Goal: Task Accomplishment & Management: Manage account settings

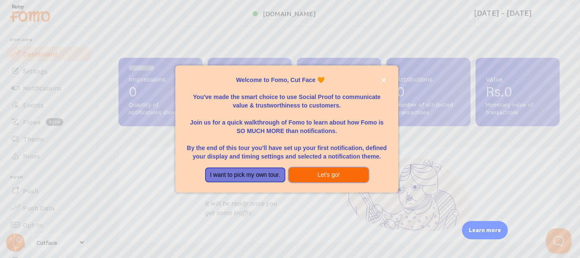
click at [345, 174] on button "Let's go!" at bounding box center [329, 174] width 80 height 15
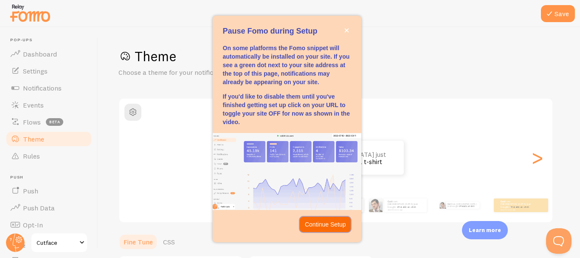
click at [328, 222] on p "Continue Setup" at bounding box center [325, 224] width 41 height 8
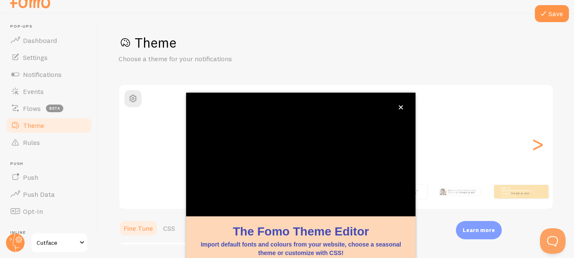
scroll to position [99, 0]
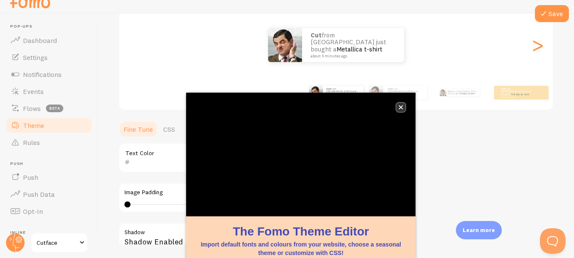
click at [403, 106] on button "close," at bounding box center [400, 107] width 9 height 9
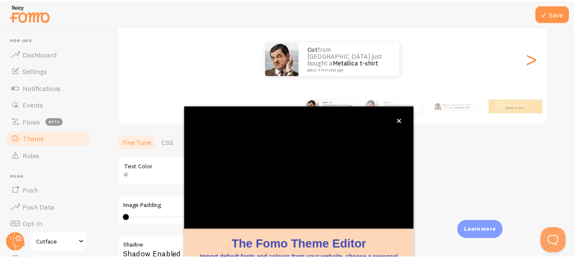
scroll to position [9, 0]
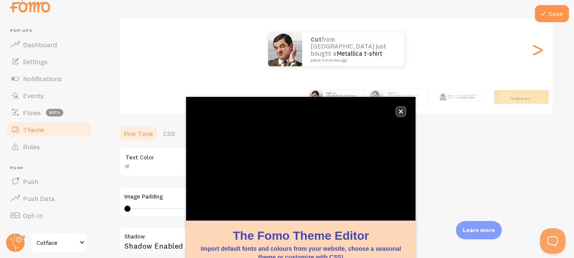
click at [399, 111] on icon "close," at bounding box center [400, 111] width 5 height 5
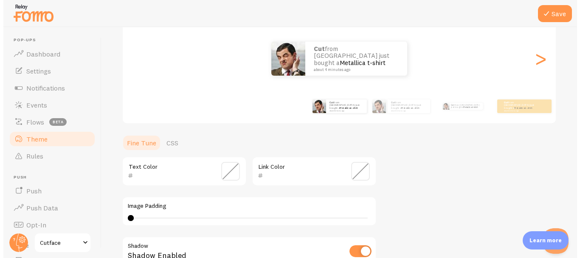
scroll to position [0, 0]
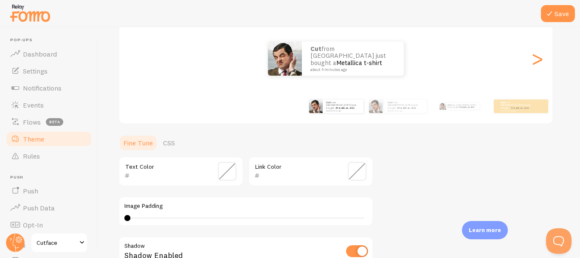
click at [528, 64] on div "Cut from [GEOGRAPHIC_DATA] just bought a Metallica t-shirt about 4 minutes ago" at bounding box center [335, 59] width 433 height 34
click at [537, 63] on div ">" at bounding box center [537, 58] width 10 height 61
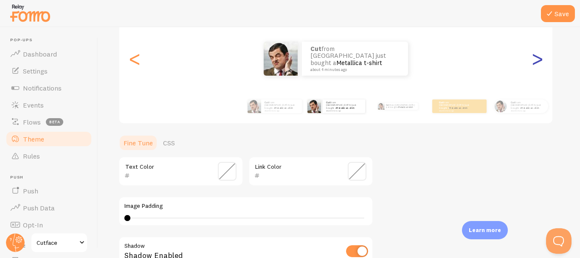
click at [537, 63] on div ">" at bounding box center [537, 58] width 10 height 61
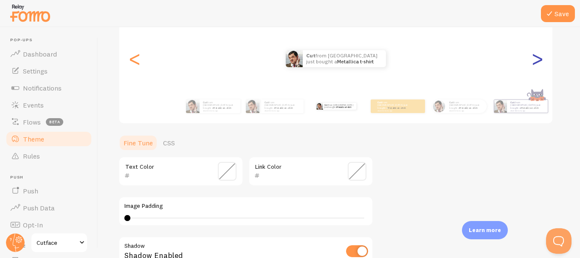
click at [537, 63] on div ">" at bounding box center [537, 58] width 10 height 61
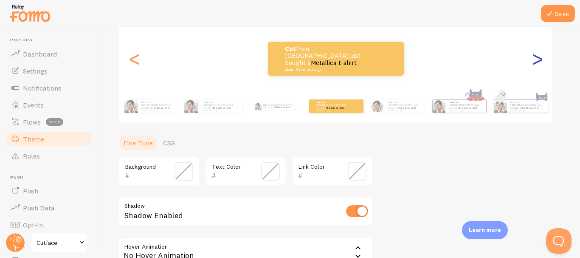
click at [537, 63] on div ">" at bounding box center [537, 58] width 10 height 61
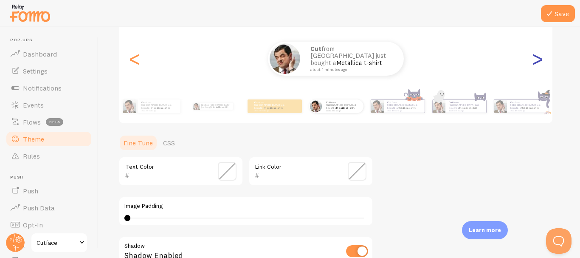
click at [537, 63] on div ">" at bounding box center [537, 58] width 10 height 61
type input "0"
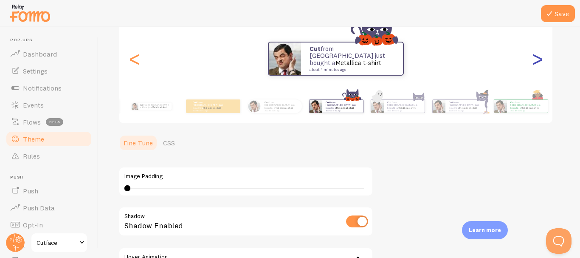
click at [537, 63] on div ">" at bounding box center [537, 58] width 10 height 61
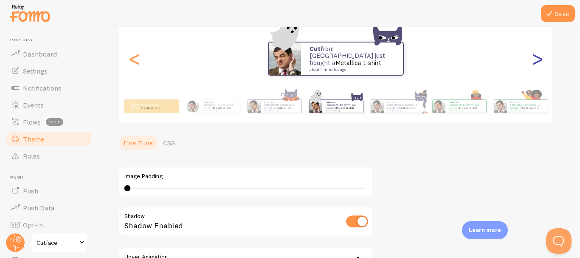
click at [537, 63] on div ">" at bounding box center [537, 58] width 10 height 61
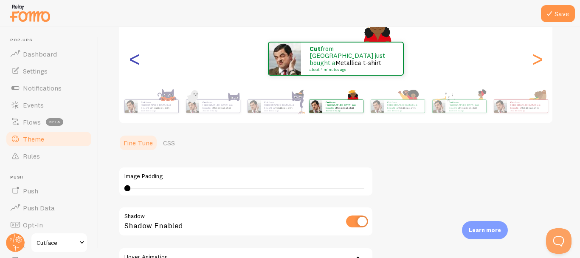
click at [139, 70] on div "<" at bounding box center [135, 58] width 10 height 61
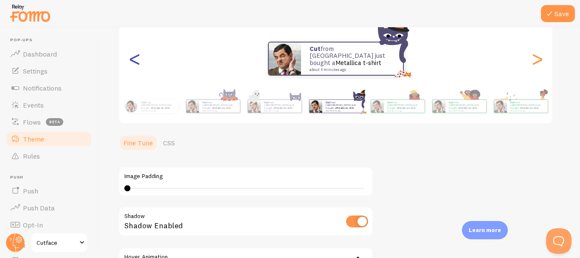
click at [139, 70] on div "<" at bounding box center [135, 58] width 10 height 61
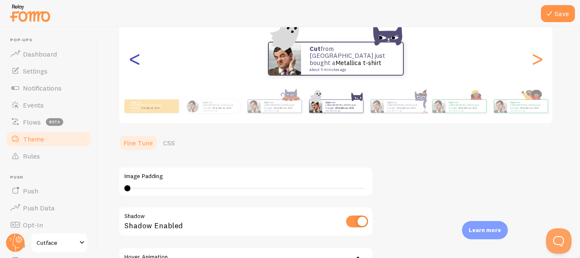
click at [139, 70] on div "<" at bounding box center [135, 58] width 10 height 61
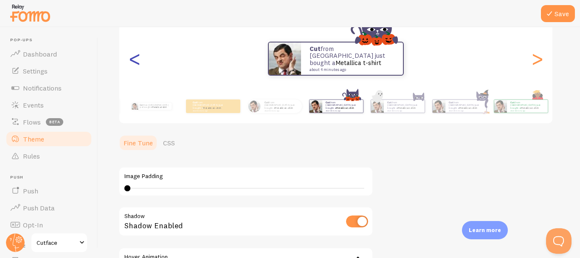
click at [139, 70] on div "<" at bounding box center [135, 58] width 10 height 61
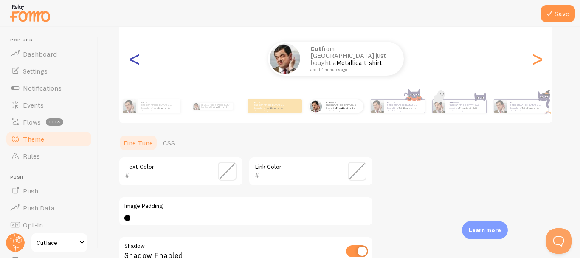
click at [139, 70] on div "<" at bounding box center [135, 58] width 10 height 61
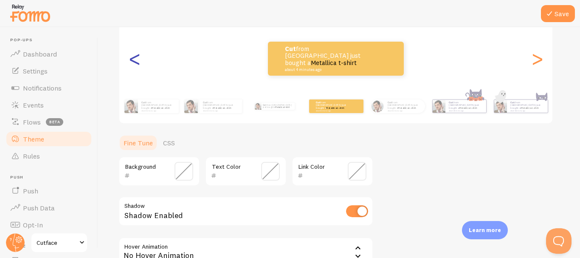
click at [139, 70] on div "<" at bounding box center [135, 58] width 10 height 61
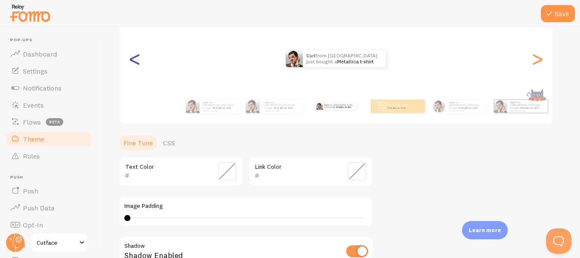
click at [139, 70] on div "<" at bounding box center [135, 58] width 10 height 61
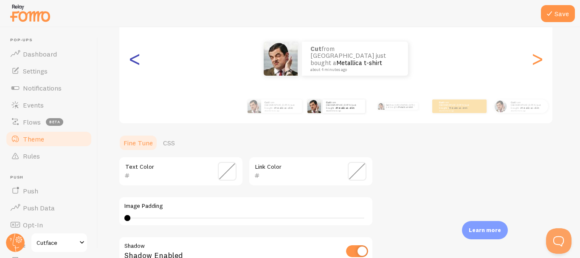
click at [139, 70] on div "<" at bounding box center [135, 58] width 10 height 61
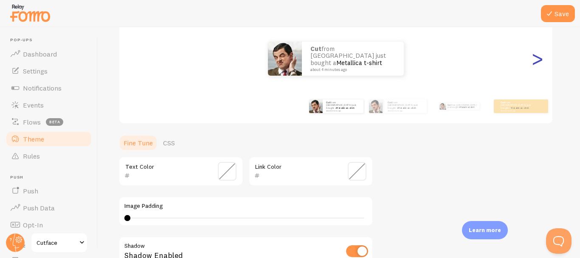
click at [532, 67] on div ">" at bounding box center [537, 58] width 10 height 61
click at [540, 63] on div ">" at bounding box center [537, 58] width 10 height 61
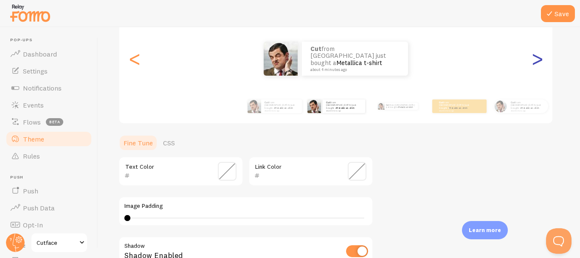
click at [540, 63] on div ">" at bounding box center [537, 58] width 10 height 61
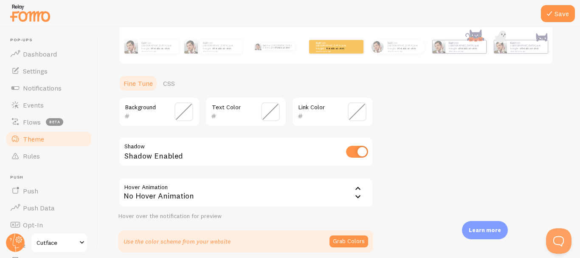
scroll to position [180, 0]
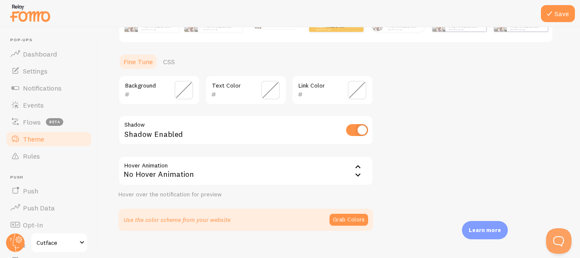
click at [361, 162] on icon at bounding box center [358, 167] width 10 height 10
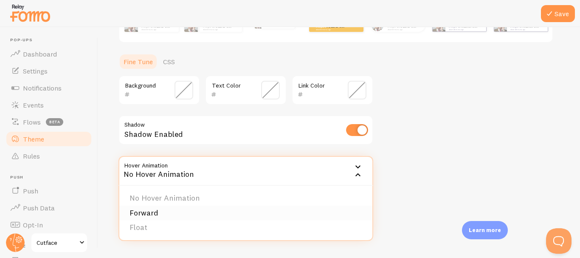
click at [341, 212] on li "Forward" at bounding box center [245, 213] width 253 height 15
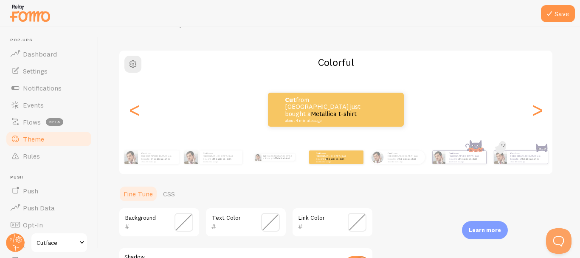
scroll to position [34, 0]
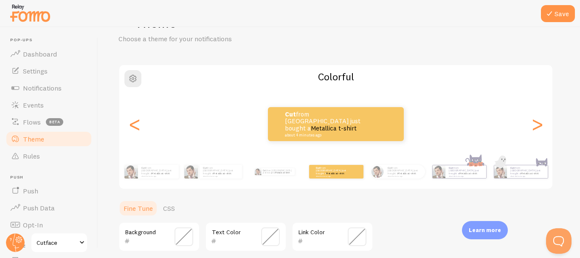
click at [225, 185] on div "Cut from [GEOGRAPHIC_DATA] just bought a Metallica t-shirt about 4 minutes ago …" at bounding box center [336, 172] width 488 height 34
click at [130, 121] on div "<" at bounding box center [135, 123] width 10 height 61
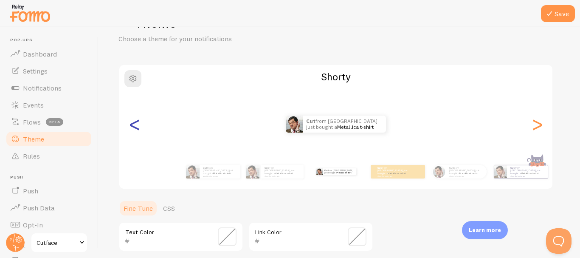
click at [130, 121] on div "<" at bounding box center [135, 123] width 10 height 61
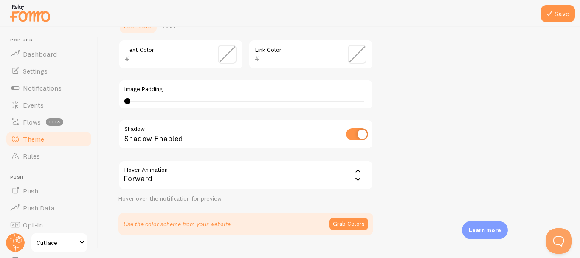
scroll to position [234, 0]
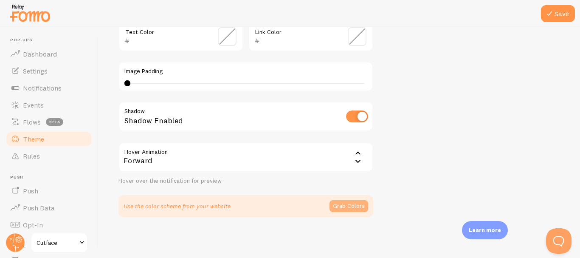
click at [354, 206] on button "Grab Colors" at bounding box center [349, 206] width 39 height 12
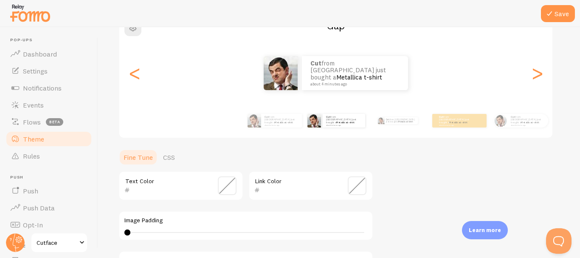
scroll to position [79, 0]
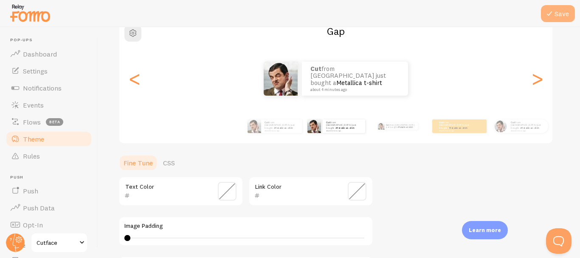
click at [557, 14] on button "Save" at bounding box center [558, 13] width 34 height 17
click at [47, 60] on link "Dashboard" at bounding box center [48, 53] width 87 height 17
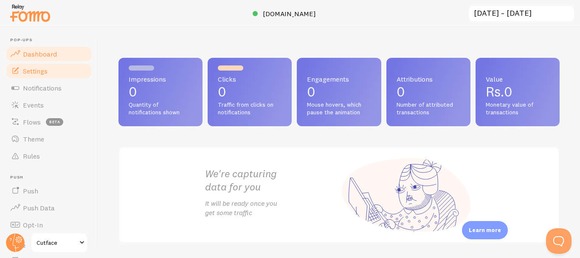
click at [70, 74] on link "Settings" at bounding box center [48, 70] width 87 height 17
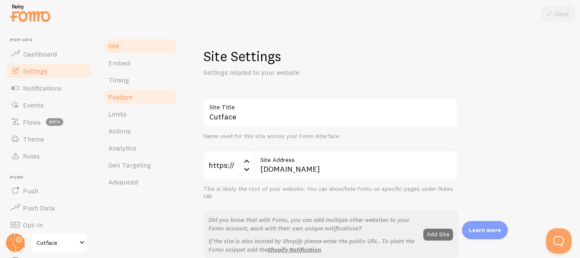
click at [137, 92] on link "Position" at bounding box center [140, 96] width 74 height 17
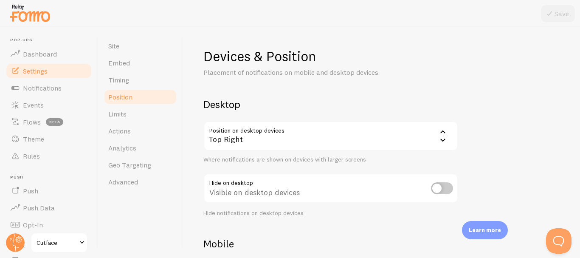
click at [311, 136] on div "Top Right" at bounding box center [330, 136] width 255 height 30
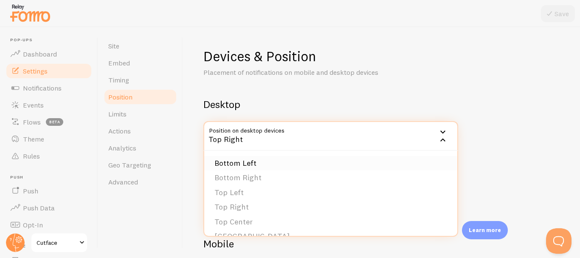
click at [295, 165] on li "Bottom Left" at bounding box center [330, 163] width 253 height 15
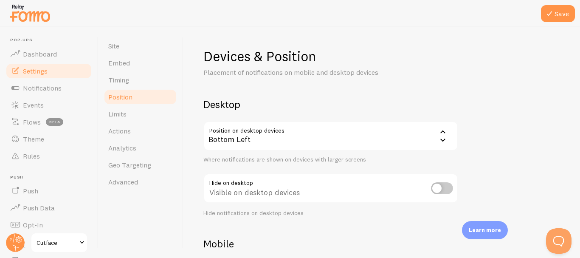
click at [437, 194] on input "checkbox" at bounding box center [442, 188] width 22 height 12
checkbox input "true"
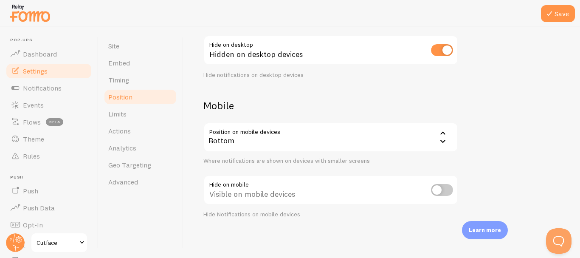
scroll to position [138, 0]
click at [439, 192] on input "checkbox" at bounding box center [442, 189] width 22 height 12
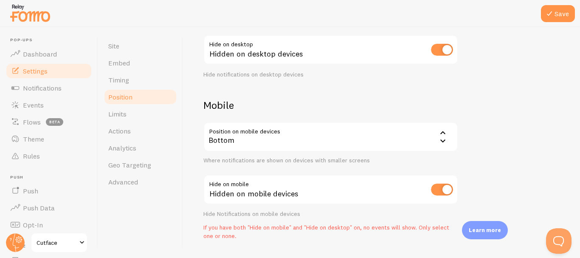
click at [439, 192] on input "checkbox" at bounding box center [442, 189] width 22 height 12
checkbox input "false"
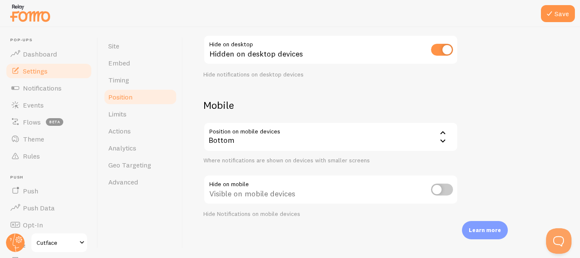
click at [438, 49] on input "checkbox" at bounding box center [442, 50] width 22 height 12
checkbox input "false"
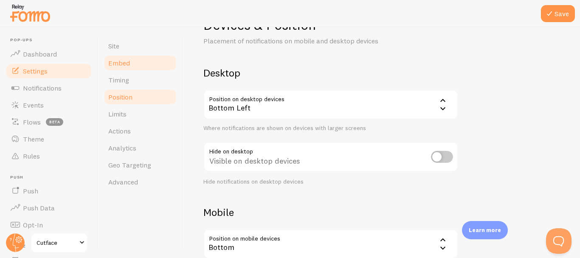
click at [176, 67] on link "Embed" at bounding box center [140, 62] width 74 height 17
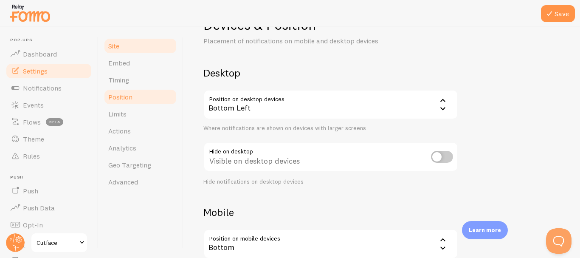
click at [148, 41] on link "Site" at bounding box center [140, 45] width 74 height 17
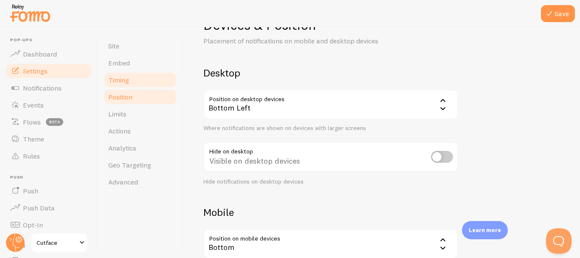
click at [147, 78] on link "Timing" at bounding box center [140, 79] width 74 height 17
click at [542, 15] on button "Save" at bounding box center [558, 13] width 34 height 17
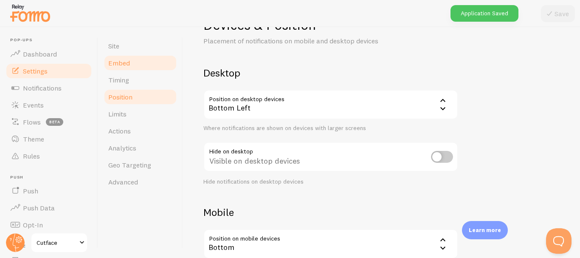
click at [148, 63] on link "Embed" at bounding box center [140, 62] width 74 height 17
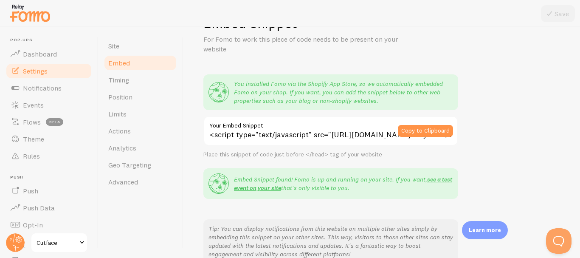
scroll to position [24, 0]
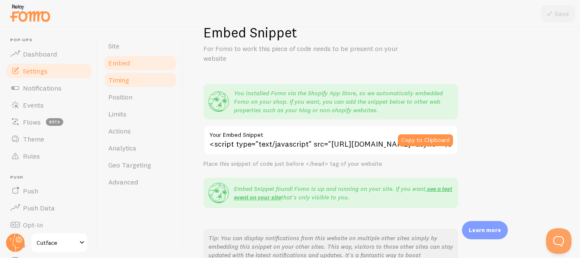
click at [150, 87] on link "Timing" at bounding box center [140, 79] width 74 height 17
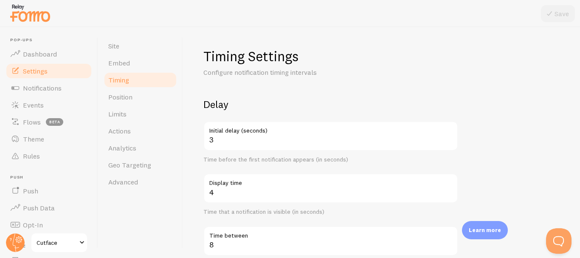
click at [227, 135] on label "Initial delay (seconds)" at bounding box center [330, 128] width 255 height 14
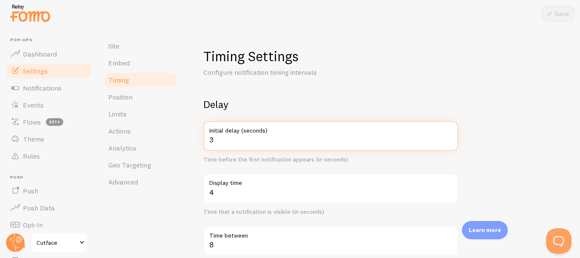
click at [227, 135] on input "3" at bounding box center [330, 136] width 255 height 30
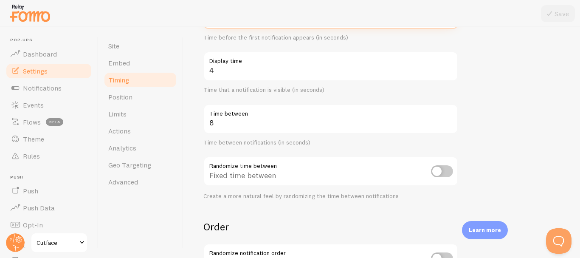
scroll to position [123, 0]
click at [438, 167] on input "checkbox" at bounding box center [442, 170] width 22 height 12
checkbox input "true"
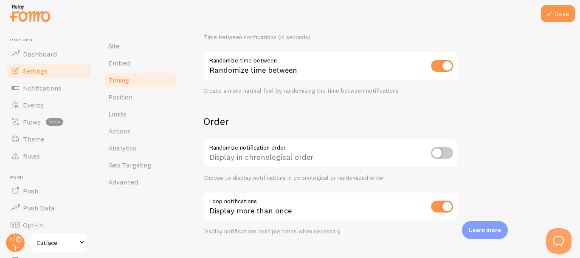
scroll to position [235, 0]
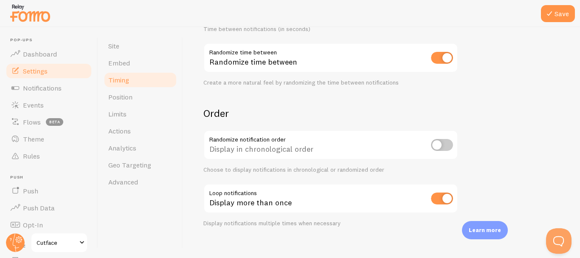
click at [451, 139] on input "checkbox" at bounding box center [442, 145] width 22 height 12
checkbox input "true"
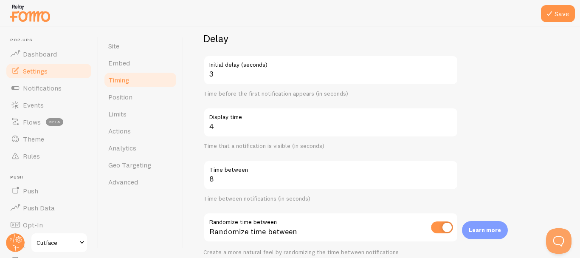
scroll to position [36, 0]
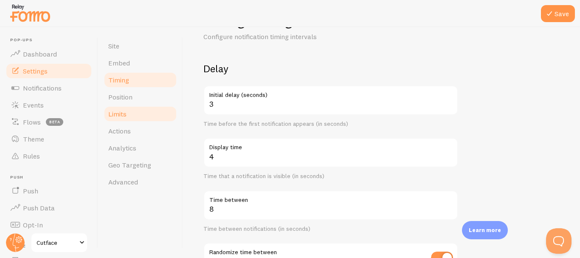
click at [119, 113] on span "Limits" at bounding box center [117, 114] width 18 height 8
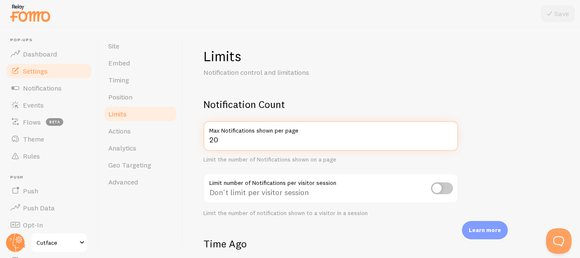
click at [453, 138] on input "20" at bounding box center [330, 136] width 255 height 30
click at [448, 138] on input "21" at bounding box center [330, 136] width 255 height 30
click at [448, 143] on input "20" at bounding box center [330, 136] width 255 height 30
click at [448, 143] on input "19" at bounding box center [330, 136] width 255 height 30
click at [448, 143] on input "18" at bounding box center [330, 136] width 255 height 30
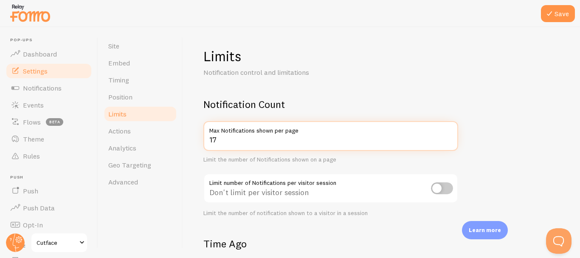
click at [448, 143] on input "17" at bounding box center [330, 136] width 255 height 30
click at [448, 143] on input "16" at bounding box center [330, 136] width 255 height 30
click at [448, 143] on input "15" at bounding box center [330, 136] width 255 height 30
click at [448, 143] on input "14" at bounding box center [330, 136] width 255 height 30
click at [448, 143] on input "13" at bounding box center [330, 136] width 255 height 30
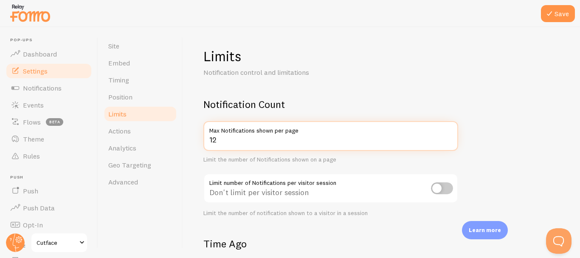
click at [448, 143] on input "12" at bounding box center [330, 136] width 255 height 30
click at [448, 143] on input "11" at bounding box center [330, 136] width 255 height 30
type input "10"
click at [448, 143] on input "10" at bounding box center [330, 136] width 255 height 30
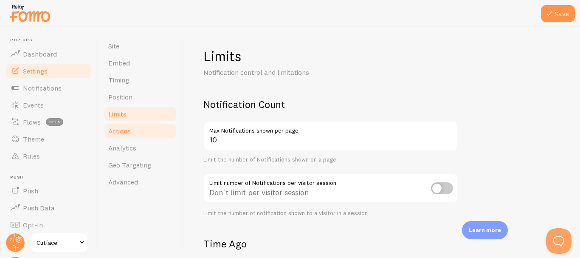
click at [140, 125] on link "Actions" at bounding box center [140, 130] width 74 height 17
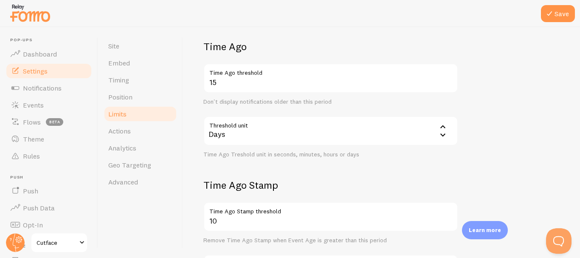
scroll to position [205, 0]
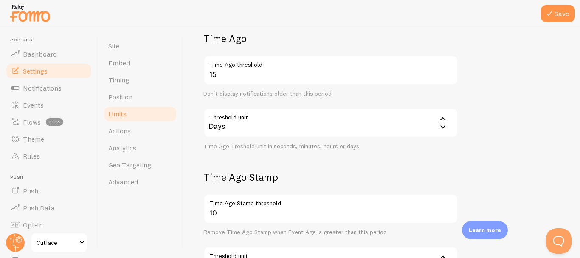
click at [424, 131] on div "Days" at bounding box center [330, 123] width 255 height 30
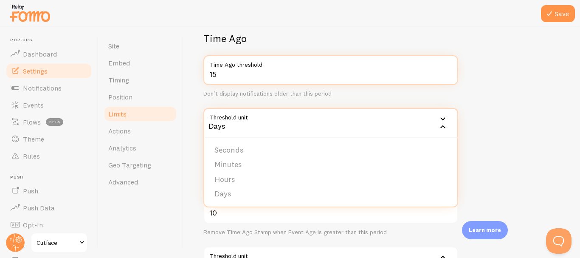
click at [424, 73] on input "15" at bounding box center [330, 70] width 255 height 30
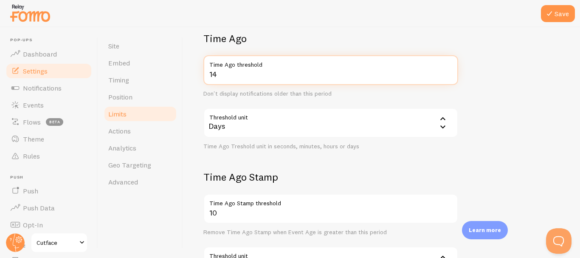
click at [448, 75] on input "14" at bounding box center [330, 70] width 255 height 30
click at [448, 75] on input "13" at bounding box center [330, 70] width 255 height 30
click at [448, 75] on input "12" at bounding box center [330, 70] width 255 height 30
click at [448, 75] on input "11" at bounding box center [330, 70] width 255 height 30
click at [448, 75] on input "10" at bounding box center [330, 70] width 255 height 30
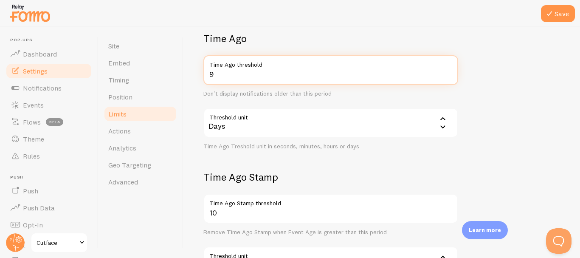
click at [448, 75] on input "9" at bounding box center [330, 70] width 255 height 30
click at [448, 75] on input "8" at bounding box center [330, 70] width 255 height 30
click at [448, 75] on input "7" at bounding box center [330, 70] width 255 height 30
click at [448, 75] on input "6" at bounding box center [330, 70] width 255 height 30
type input "5"
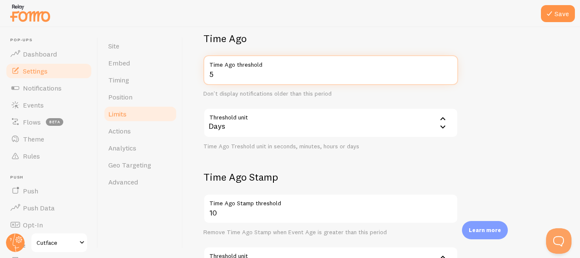
click at [448, 75] on input "5" at bounding box center [330, 70] width 255 height 30
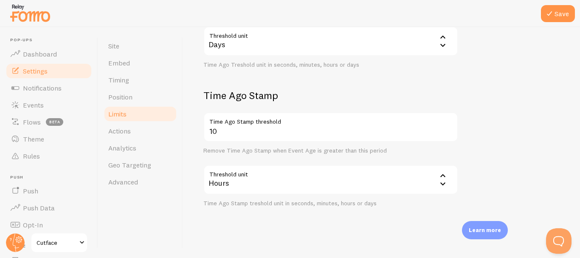
scroll to position [293, 0]
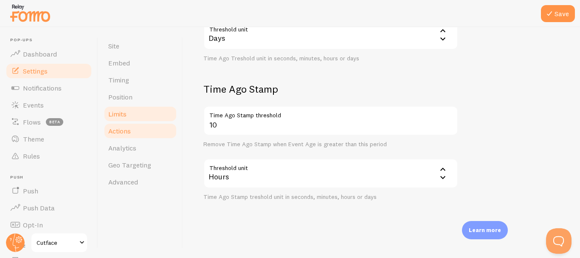
click at [146, 124] on link "Actions" at bounding box center [140, 130] width 74 height 17
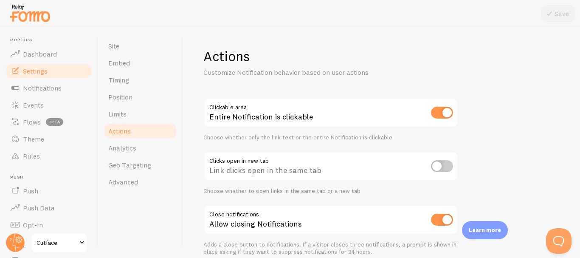
click at [443, 114] on input "checkbox" at bounding box center [442, 113] width 22 height 12
checkbox input "false"
click at [558, 6] on button "Save" at bounding box center [558, 13] width 34 height 17
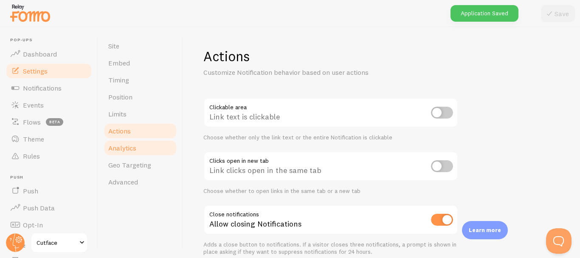
click at [138, 153] on link "Analytics" at bounding box center [140, 147] width 74 height 17
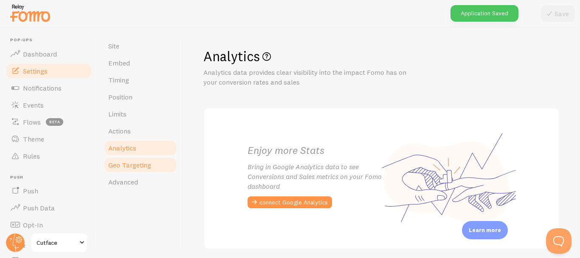
click at [137, 163] on span "Geo Targeting" at bounding box center [129, 165] width 43 height 8
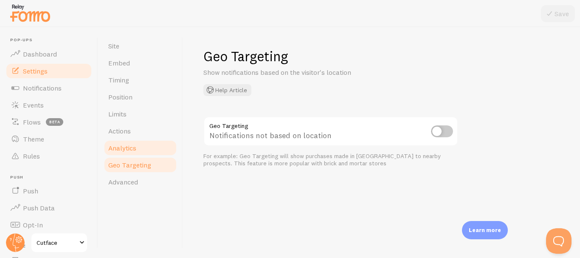
click at [142, 152] on link "Analytics" at bounding box center [140, 147] width 74 height 17
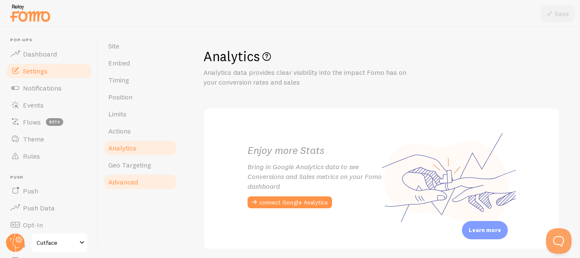
click at [140, 183] on link "Advanced" at bounding box center [140, 181] width 74 height 17
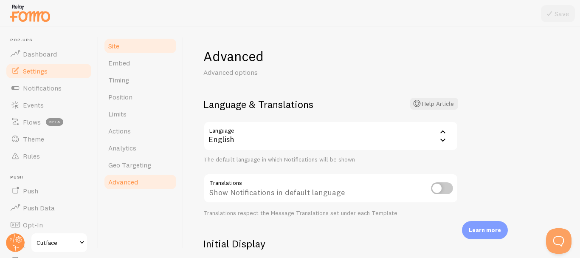
click at [164, 51] on link "Site" at bounding box center [140, 45] width 74 height 17
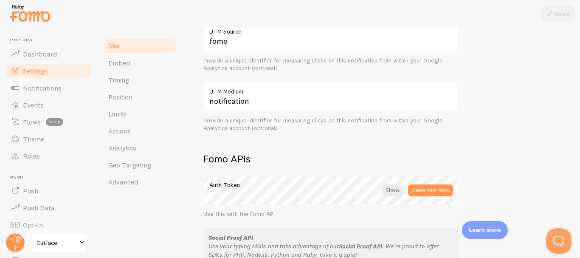
scroll to position [375, 0]
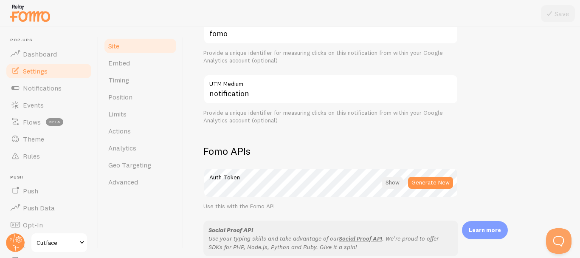
click at [398, 188] on div at bounding box center [392, 183] width 21 height 12
click at [398, 188] on div at bounding box center [393, 183] width 19 height 12
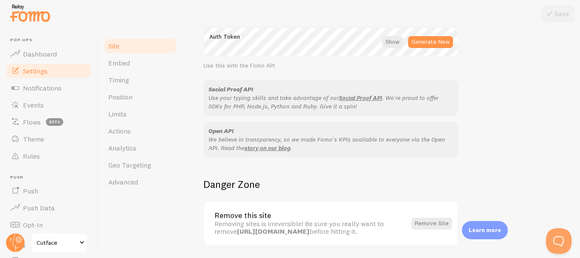
scroll to position [183, 0]
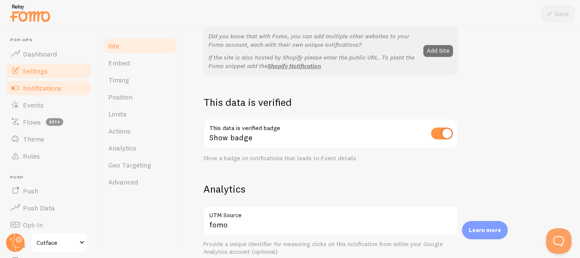
click at [63, 84] on link "Notifications" at bounding box center [48, 87] width 87 height 17
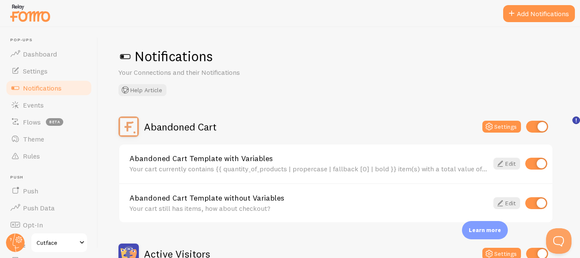
scroll to position [5, 0]
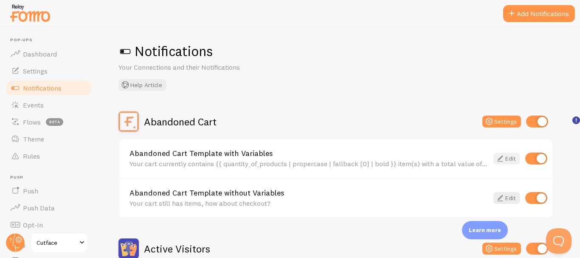
click at [501, 158] on icon at bounding box center [500, 158] width 10 height 10
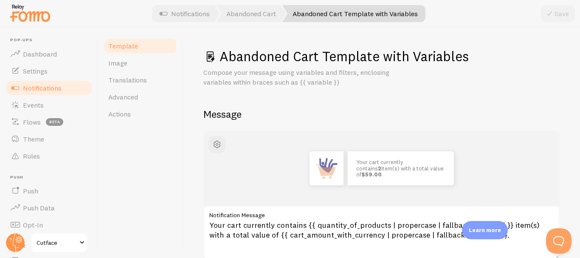
drag, startPoint x: 573, startPoint y: 99, endPoint x: 575, endPoint y: 105, distance: 6.3
click at [575, 105] on div "Abandoned Cart Template with Variables Compose your message using variables and…" at bounding box center [381, 142] width 397 height 231
click at [57, 105] on link "Events" at bounding box center [48, 104] width 87 height 17
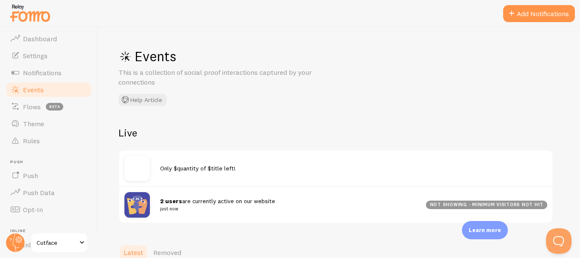
scroll to position [16, 0]
click at [68, 170] on link "Push" at bounding box center [48, 174] width 87 height 17
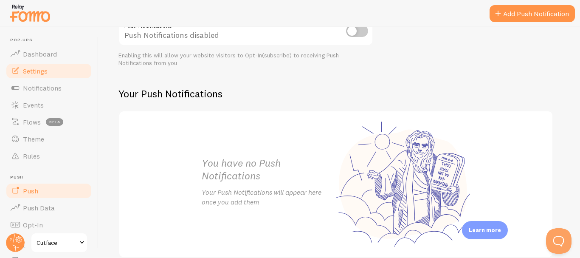
click at [54, 66] on link "Settings" at bounding box center [48, 70] width 87 height 17
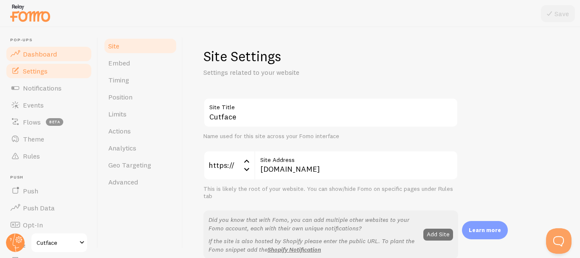
click at [61, 54] on link "Dashboard" at bounding box center [48, 53] width 87 height 17
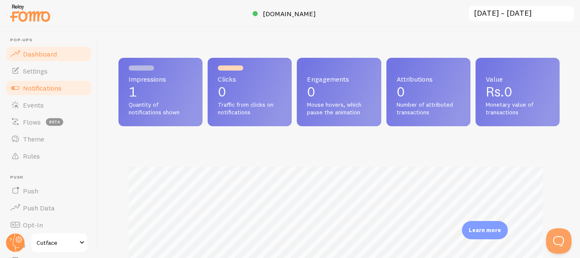
click at [71, 81] on link "Notifications" at bounding box center [48, 87] width 87 height 17
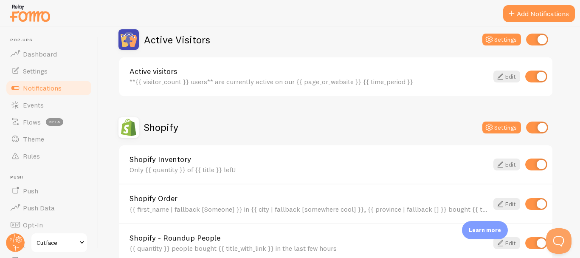
scroll to position [222, 0]
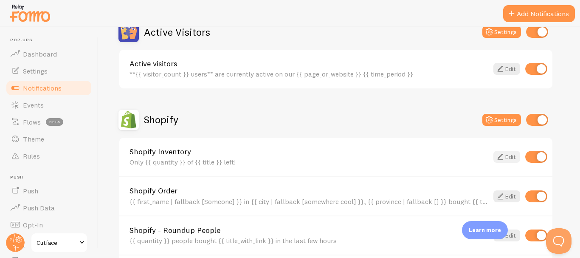
click at [518, 158] on link "Edit" at bounding box center [506, 157] width 27 height 12
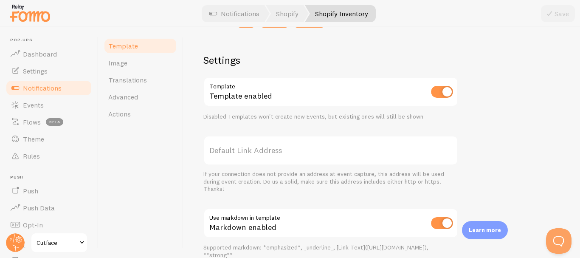
scroll to position [162, 0]
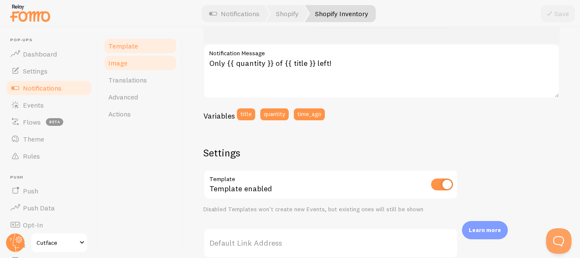
click at [158, 61] on link "Image" at bounding box center [140, 62] width 74 height 17
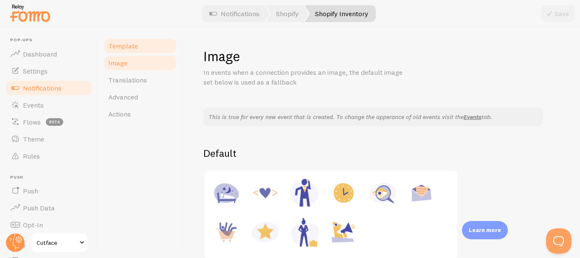
click at [157, 45] on link "Template" at bounding box center [140, 45] width 74 height 17
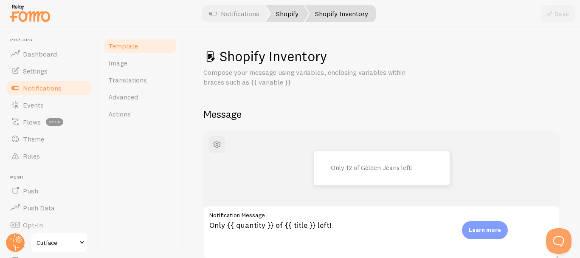
click at [275, 11] on link "Shopify" at bounding box center [287, 13] width 43 height 17
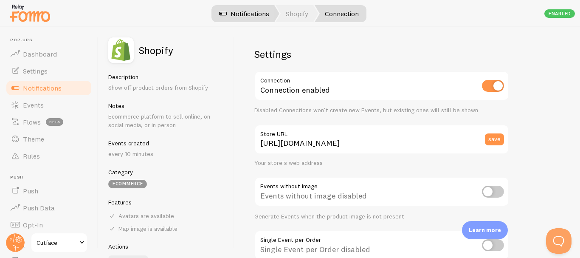
click at [262, 18] on link "Notifications" at bounding box center [244, 13] width 70 height 17
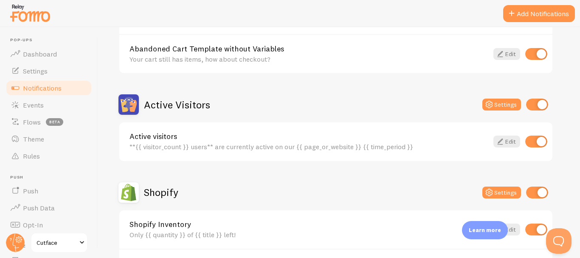
scroll to position [155, 0]
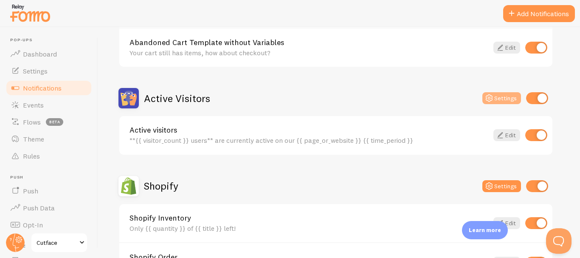
click at [514, 102] on button "Settings" at bounding box center [501, 98] width 39 height 12
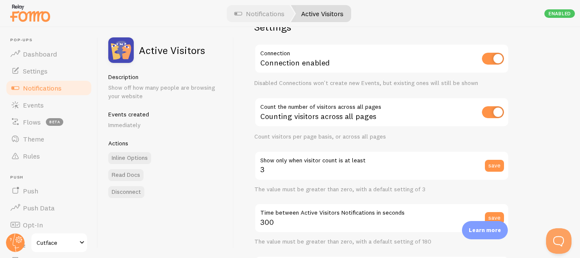
scroll to position [35, 0]
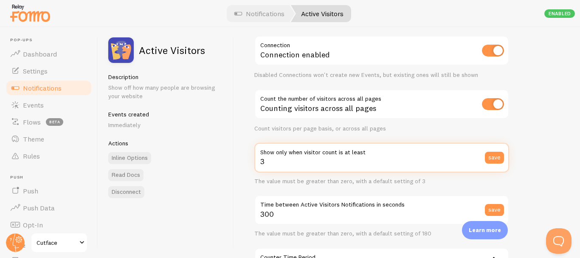
click at [383, 157] on input "3" at bounding box center [381, 158] width 255 height 30
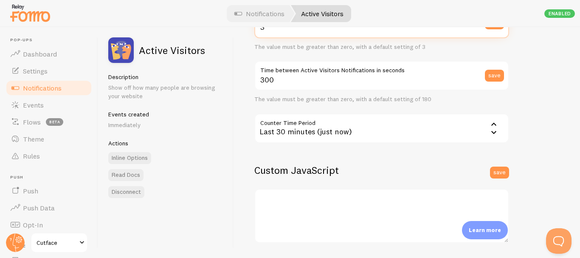
scroll to position [178, 0]
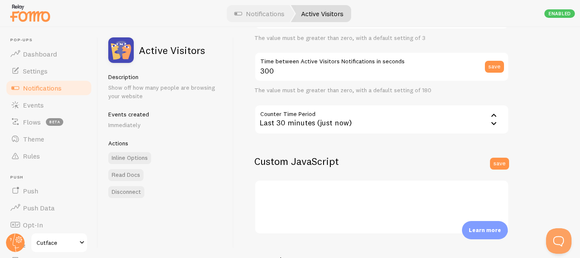
click at [492, 123] on icon at bounding box center [493, 123] width 5 height 3
click at [492, 123] on icon at bounding box center [494, 123] width 10 height 10
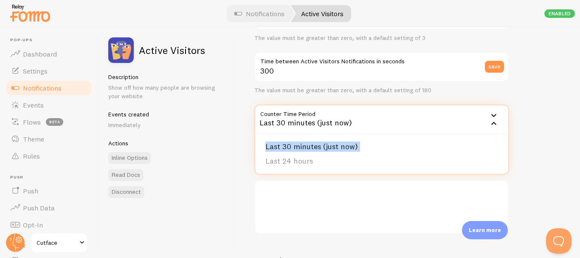
click at [492, 123] on icon at bounding box center [494, 123] width 10 height 10
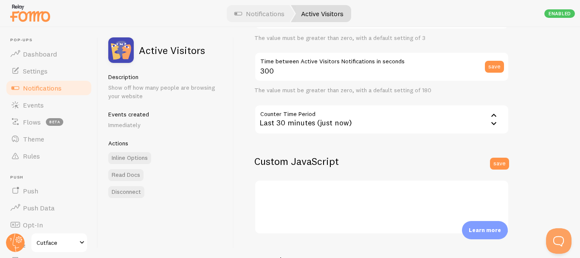
click at [492, 123] on icon at bounding box center [493, 123] width 5 height 3
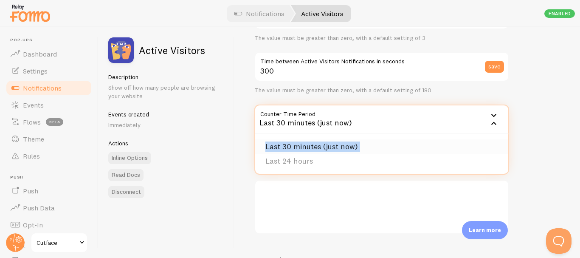
click at [477, 143] on li "Last 30 minutes (just now)" at bounding box center [381, 146] width 253 height 15
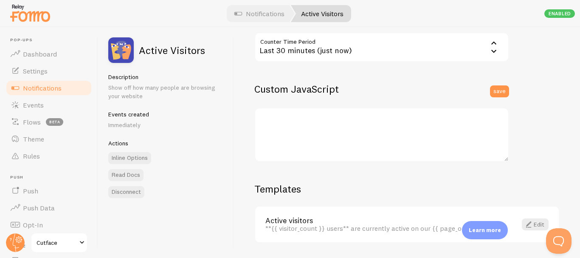
scroll to position [276, 0]
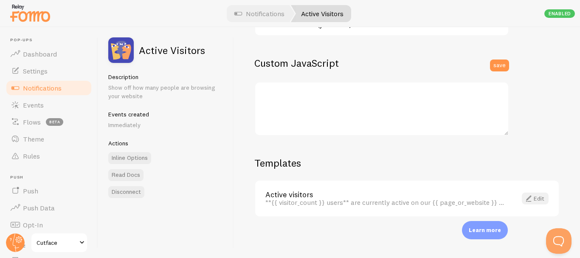
click at [532, 194] on link "Edit" at bounding box center [535, 198] width 27 height 12
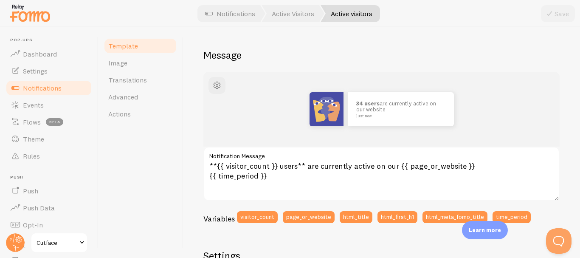
scroll to position [73, 0]
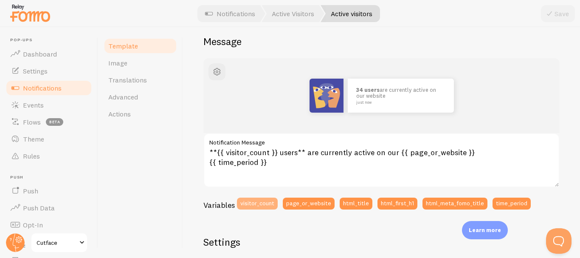
click at [268, 204] on button "visitor_count" at bounding box center [257, 203] width 41 height 12
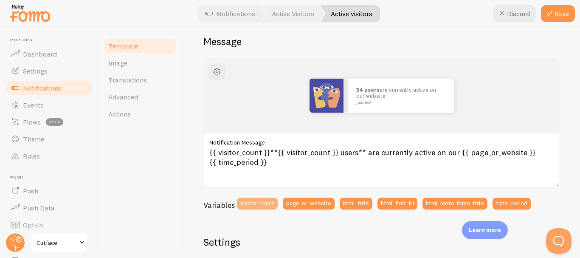
click at [268, 204] on button "visitor_count" at bounding box center [257, 203] width 41 height 12
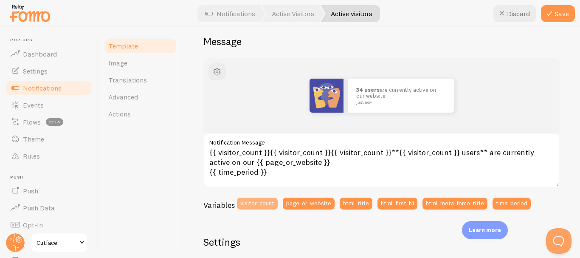
click at [268, 204] on button "visitor_count" at bounding box center [257, 203] width 41 height 12
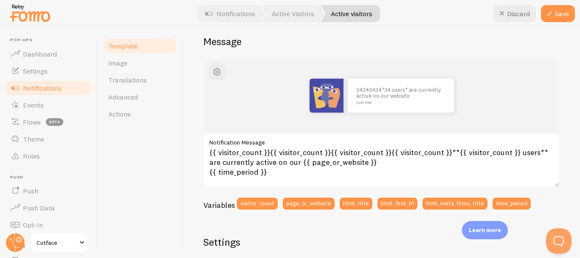
click at [510, 12] on button "Discard" at bounding box center [514, 13] width 42 height 17
type textarea "**{{ visitor_count }} users** are currently active on our {{ page_or_website }}…"
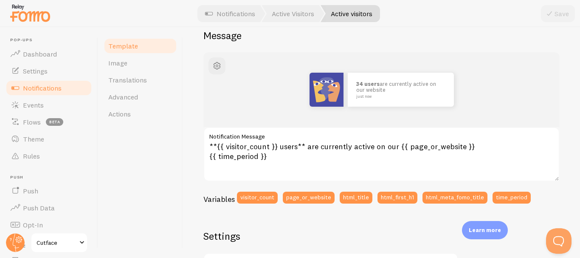
scroll to position [28, 0]
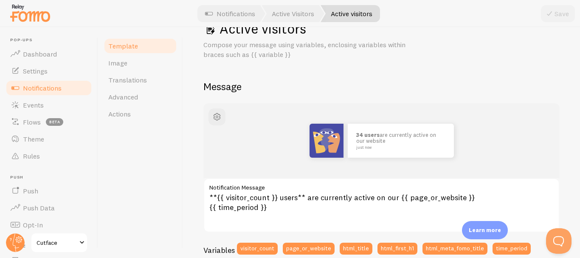
click at [61, 87] on span "Notifications" at bounding box center [42, 88] width 39 height 8
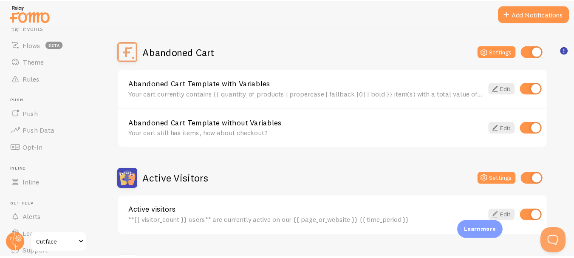
scroll to position [110, 0]
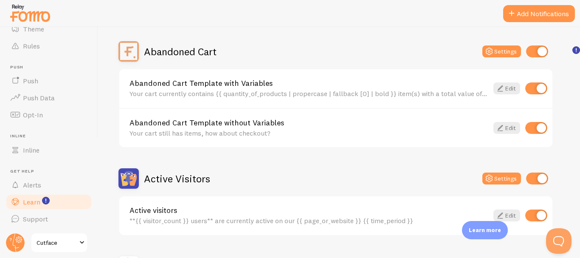
click at [59, 208] on link "Learn" at bounding box center [48, 201] width 87 height 17
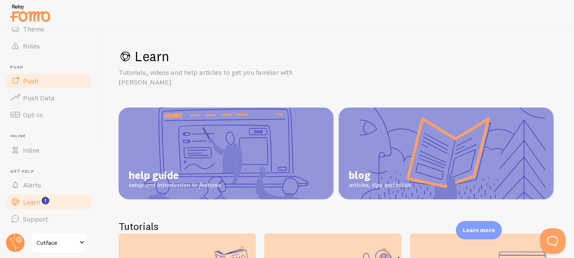
click at [55, 74] on link "Push" at bounding box center [48, 80] width 87 height 17
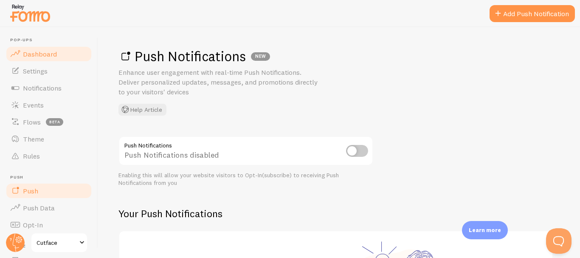
click at [71, 53] on link "Dashboard" at bounding box center [48, 53] width 87 height 17
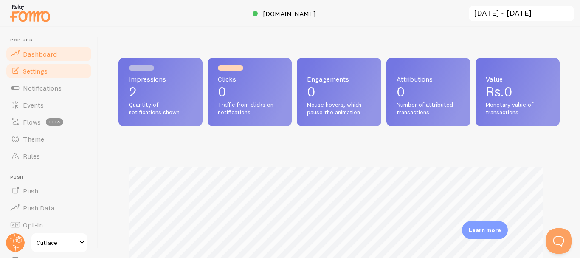
scroll to position [223, 435]
click at [65, 66] on link "Settings" at bounding box center [48, 70] width 87 height 17
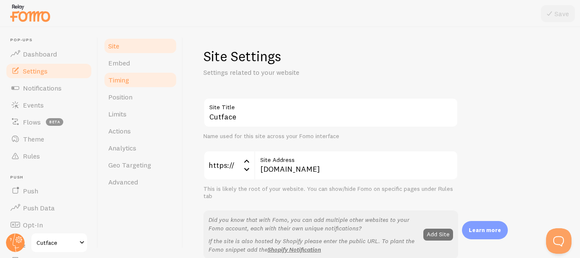
click at [125, 82] on span "Timing" at bounding box center [118, 80] width 21 height 8
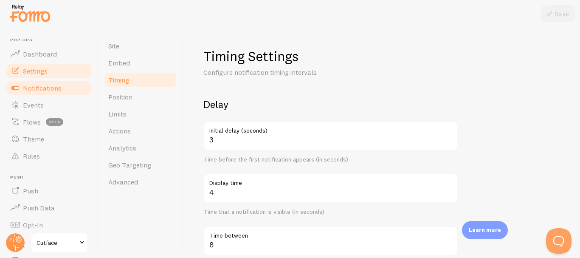
click at [78, 92] on link "Notifications" at bounding box center [48, 87] width 87 height 17
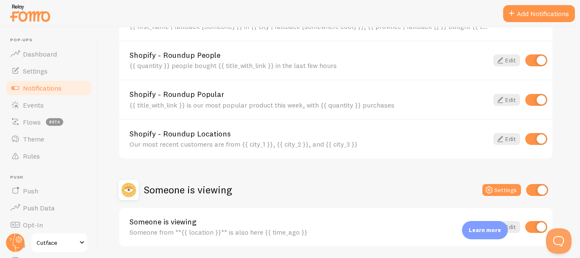
scroll to position [382, 0]
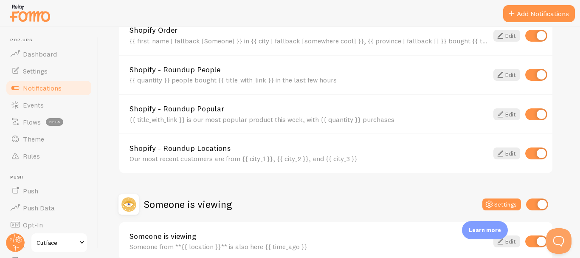
click at [59, 87] on span "Notifications" at bounding box center [42, 88] width 39 height 8
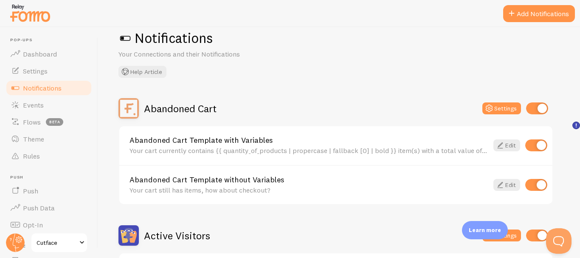
scroll to position [0, 0]
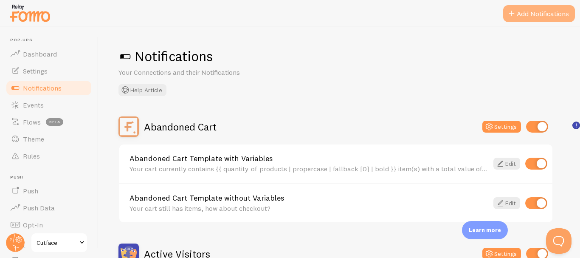
click at [559, 19] on button "Add Notifications" at bounding box center [539, 13] width 72 height 17
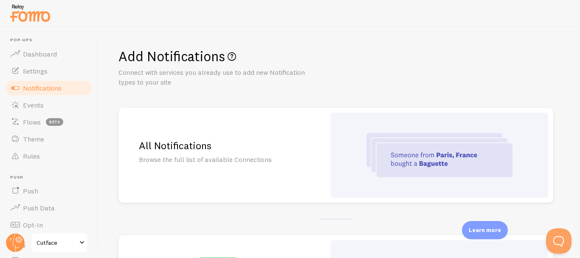
click at [335, 138] on div at bounding box center [439, 155] width 217 height 85
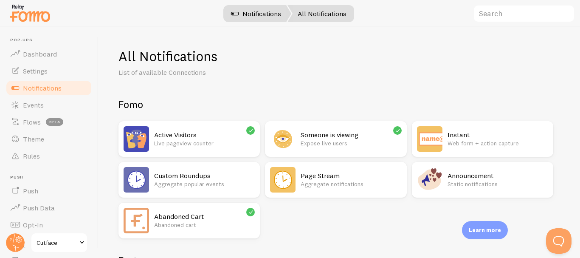
click at [250, 7] on link "Notifications" at bounding box center [256, 13] width 70 height 17
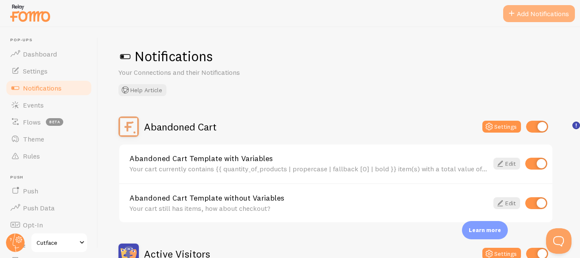
click at [556, 15] on button "Add Notifications" at bounding box center [539, 13] width 72 height 17
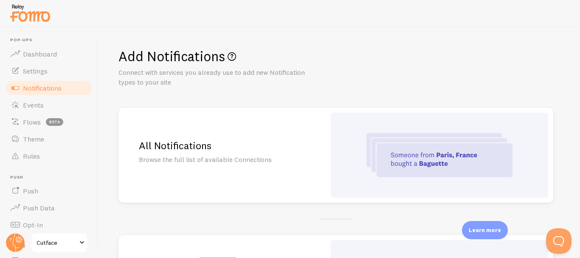
click at [203, 157] on p "Browse the full list of available Connections" at bounding box center [222, 160] width 166 height 10
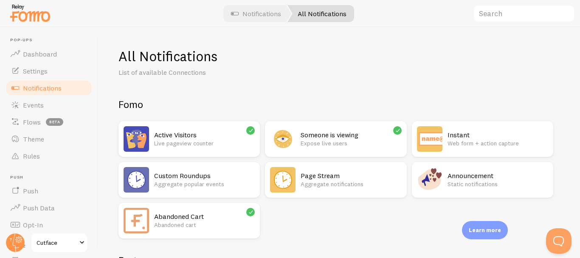
click at [127, 136] on img at bounding box center [136, 138] width 25 height 25
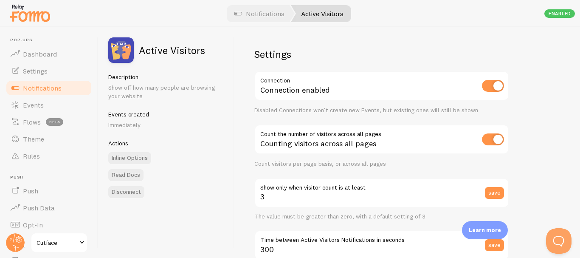
click at [45, 90] on span "Notifications" at bounding box center [42, 88] width 39 height 8
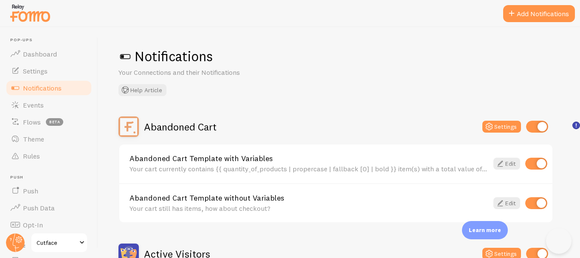
click at [507, 169] on link "Edit" at bounding box center [506, 164] width 27 height 12
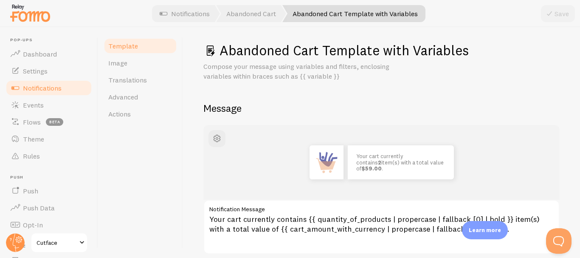
scroll to position [5, 0]
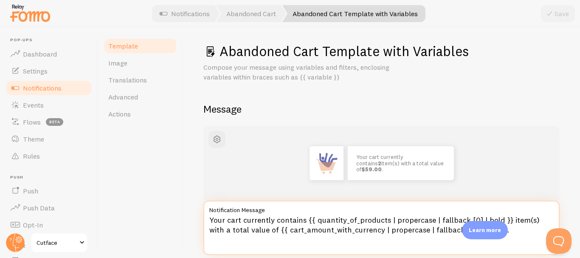
click at [414, 233] on textarea "Your cart currently contains {{ quantity_of_products | propercase | fallback [0…" at bounding box center [381, 227] width 356 height 54
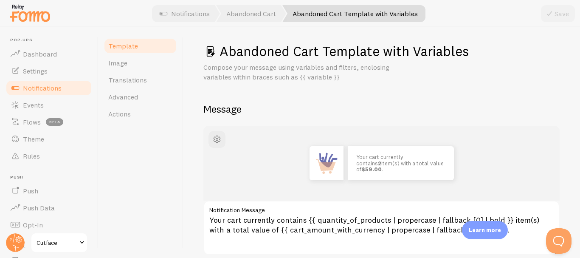
click at [251, 25] on div at bounding box center [290, 13] width 580 height 27
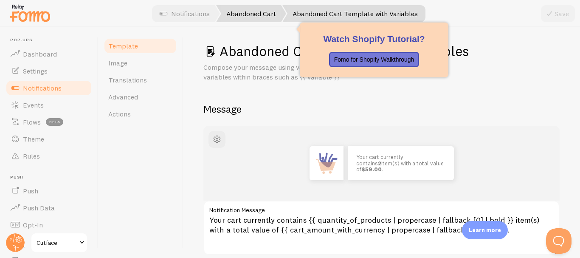
click at [257, 15] on link "Abandoned Cart" at bounding box center [251, 13] width 70 height 17
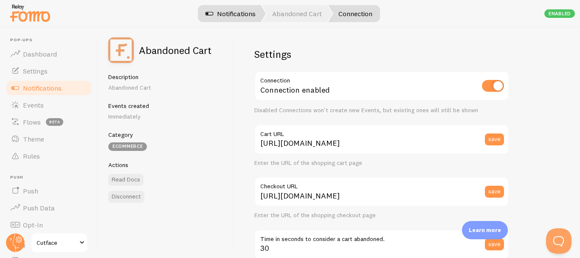
click at [235, 14] on link "Notifications" at bounding box center [230, 13] width 70 height 17
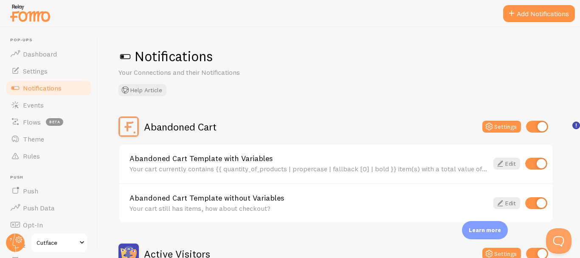
click at [534, 133] on div "Abandoned Cart Settings" at bounding box center [335, 126] width 435 height 20
click at [537, 128] on input "checkbox" at bounding box center [537, 127] width 22 height 12
checkbox input "false"
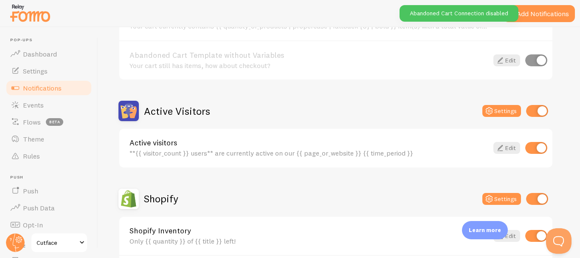
scroll to position [153, 0]
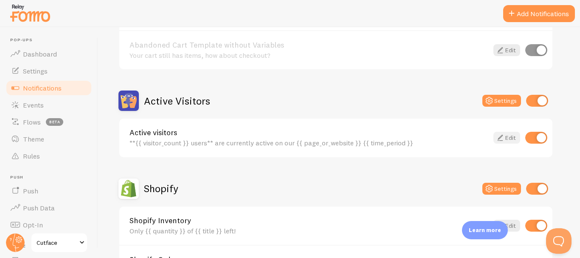
click at [516, 136] on link "Edit" at bounding box center [506, 138] width 27 height 12
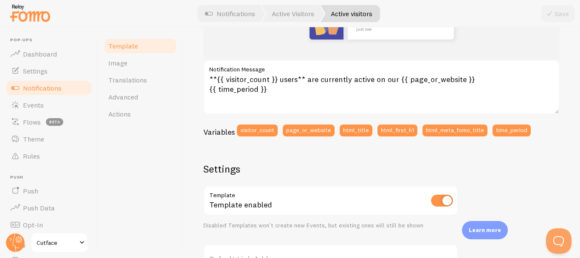
scroll to position [143, 0]
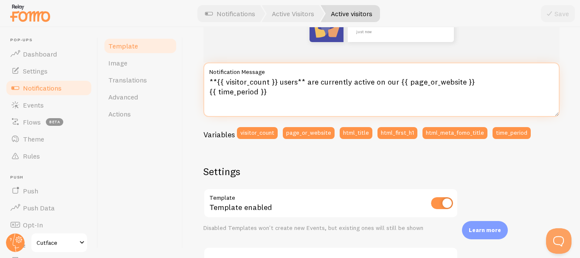
click at [422, 107] on textarea "**{{ visitor_count }} users** are currently active on our {{ page_or_website }}…" at bounding box center [381, 89] width 356 height 54
click at [269, 96] on textarea "**{{ visitor_count }} users** are currently active on our {{ page_or_website }}…" at bounding box center [381, 89] width 356 height 54
drag, startPoint x: 269, startPoint y: 96, endPoint x: 183, endPoint y: 78, distance: 87.5
click at [183, 78] on div "Active visitors Compose your message using variables, enclosing variables withi…" at bounding box center [381, 142] width 397 height 231
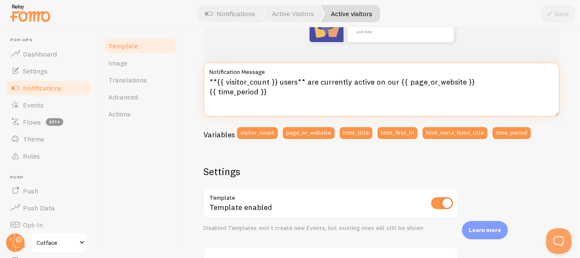
click at [336, 104] on textarea "**{{ visitor_count }} users** are currently active on our {{ page_or_website }}…" at bounding box center [381, 89] width 356 height 54
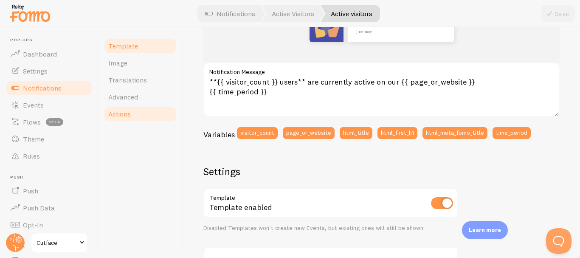
click at [134, 106] on link "Actions" at bounding box center [140, 113] width 74 height 17
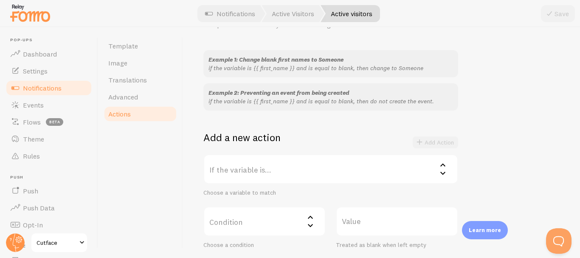
scroll to position [70, 0]
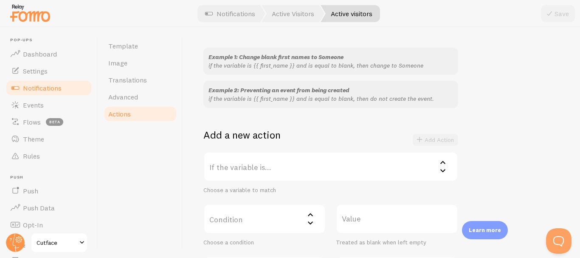
click at [414, 165] on label "If the variable is..." at bounding box center [330, 167] width 255 height 30
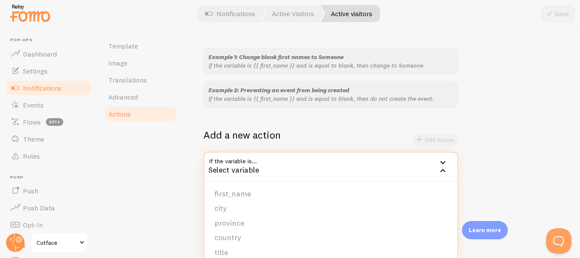
click at [414, 165] on div "Select variable" at bounding box center [330, 167] width 255 height 30
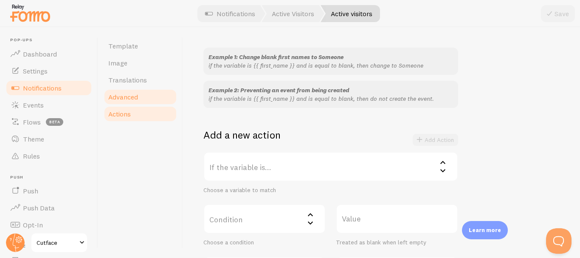
click at [141, 96] on link "Advanced" at bounding box center [140, 96] width 74 height 17
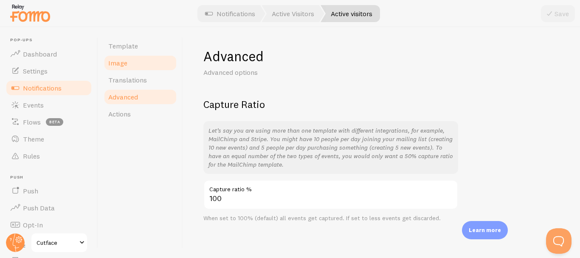
click at [130, 66] on link "Image" at bounding box center [140, 62] width 74 height 17
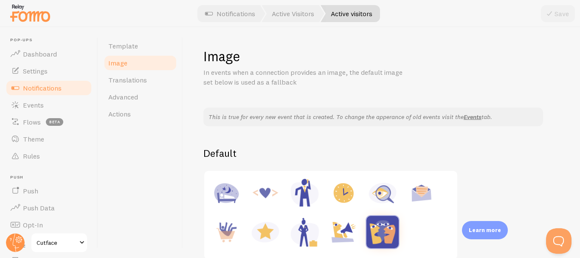
click at [382, 190] on img at bounding box center [382, 193] width 32 height 32
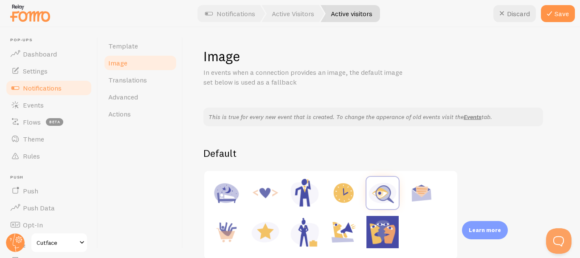
type input "https://fomo.com/images/widget/template_defaults/inquiry.jpg"
click at [541, 12] on button "Save" at bounding box center [558, 13] width 34 height 17
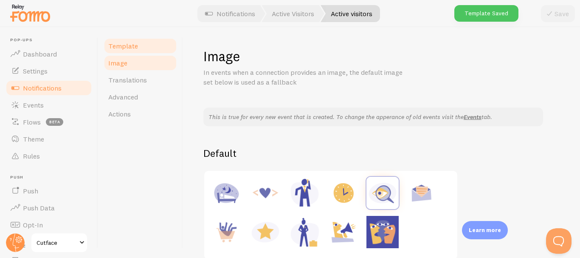
click at [136, 48] on span "Template" at bounding box center [123, 46] width 30 height 8
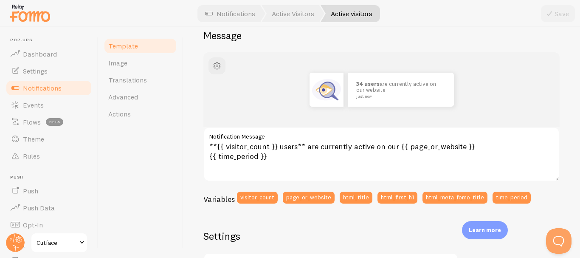
scroll to position [65, 0]
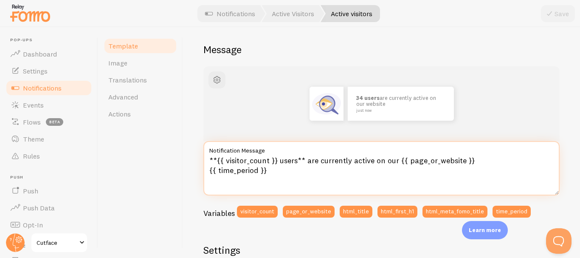
click at [265, 164] on textarea "**{{ visitor_count }} users** are currently active on our {{ page_or_website }}…" at bounding box center [381, 168] width 356 height 54
click at [268, 164] on textarea "**{{ visitor_count }} users** are currently active on our {{ page_or_website }}…" at bounding box center [381, 168] width 356 height 54
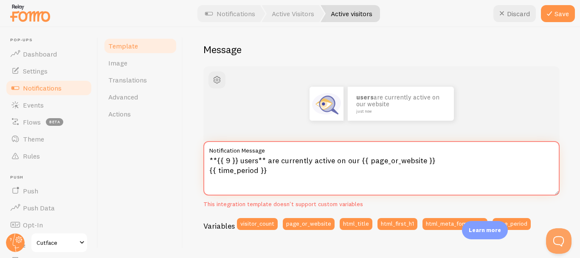
click at [276, 164] on textarea "**{{ 9 }} users** are currently active on our {{ page_or_website }} {{ time_per…" at bounding box center [381, 168] width 356 height 54
click at [372, 162] on textarea "**{{ 9 }} users** are currently active on our {{ page_or_website }} {{ time_per…" at bounding box center [381, 168] width 356 height 54
click at [507, 8] on icon at bounding box center [502, 13] width 10 height 10
type textarea "**{{ visitor_count }} users** are currently active on our {{ page_or_website }}…"
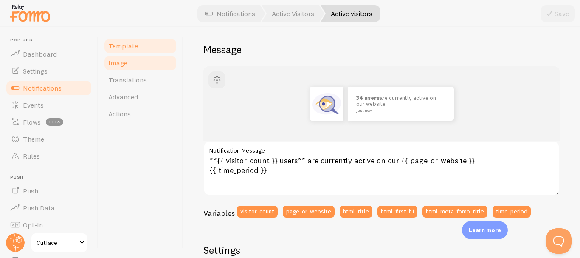
click at [138, 64] on link "Image" at bounding box center [140, 62] width 74 height 17
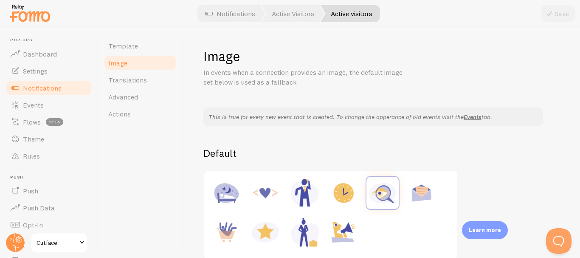
click at [21, 79] on link "Notifications" at bounding box center [48, 87] width 87 height 17
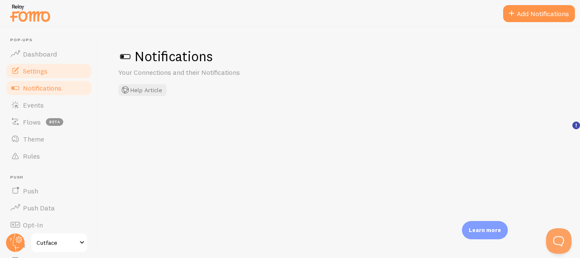
click at [39, 72] on span "Settings" at bounding box center [35, 71] width 25 height 8
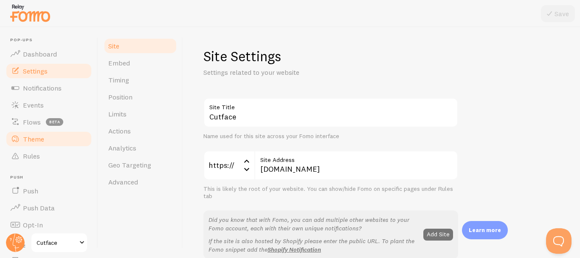
click at [61, 142] on link "Theme" at bounding box center [48, 138] width 87 height 17
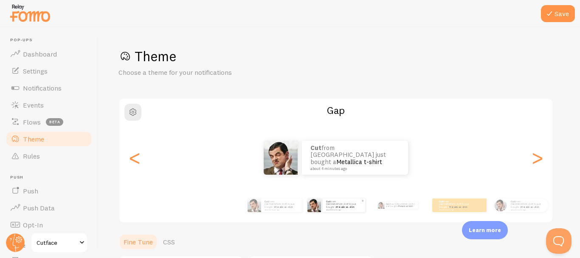
click at [315, 200] on img at bounding box center [314, 205] width 14 height 14
click at [328, 210] on div "Cut from [GEOGRAPHIC_DATA] just bought a Metallica t-shirt about 4 minutes ago" at bounding box center [344, 205] width 42 height 14
click at [401, 205] on link "Metallica t-shirt" at bounding box center [405, 206] width 14 height 3
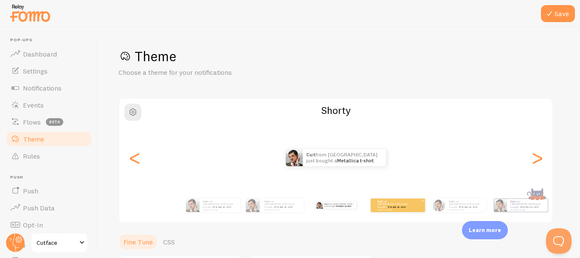
click at [395, 211] on div "Cut from [GEOGRAPHIC_DATA] just bought a Metallica t-shirt about 4 minutes ago" at bounding box center [398, 205] width 54 height 14
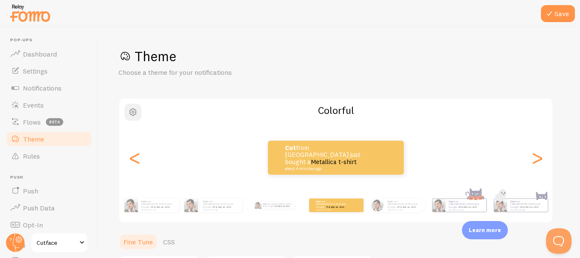
click at [138, 113] on button "button" at bounding box center [132, 112] width 17 height 17
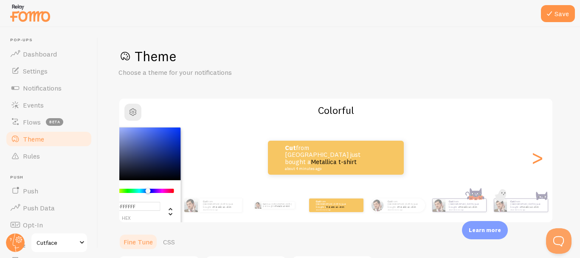
click at [148, 190] on div "Chrome color picker" at bounding box center [140, 191] width 68 height 4
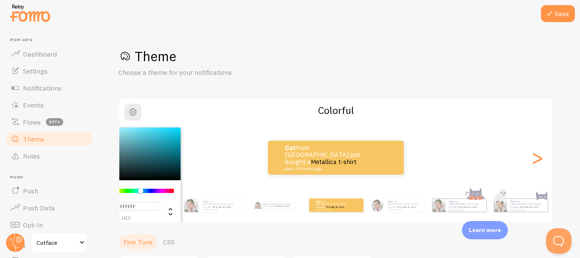
drag, startPoint x: 141, startPoint y: 189, endPoint x: 160, endPoint y: 189, distance: 18.7
click at [160, 189] on div "Chrome color picker" at bounding box center [140, 191] width 68 height 4
click at [144, 189] on div "Chrome color picker" at bounding box center [140, 190] width 5 height 5
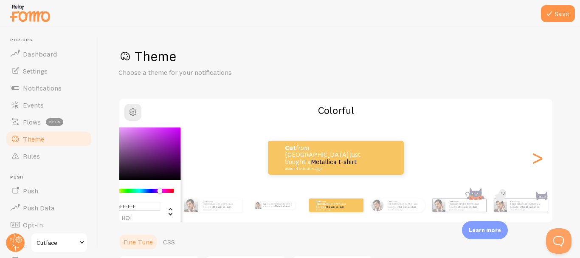
click at [160, 189] on div "Chrome color picker" at bounding box center [159, 190] width 5 height 5
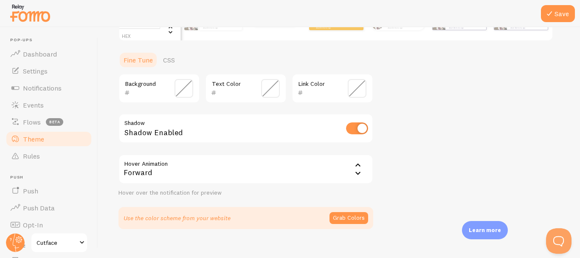
scroll to position [194, 0]
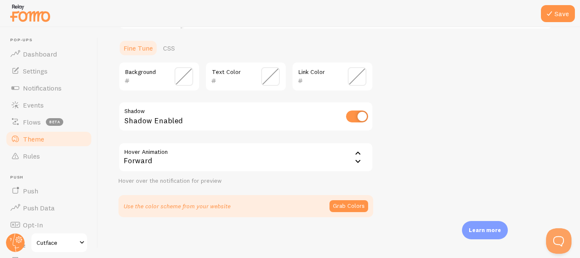
click at [347, 151] on div "Forward" at bounding box center [245, 157] width 255 height 30
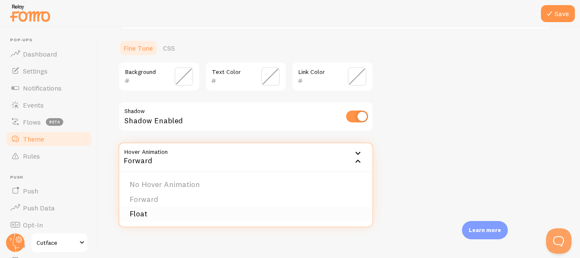
click at [251, 213] on li "Float" at bounding box center [245, 213] width 253 height 15
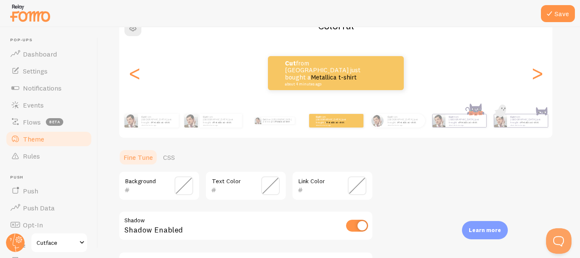
scroll to position [47, 0]
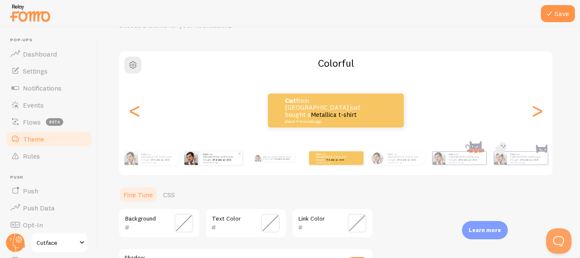
click at [196, 158] on img at bounding box center [191, 158] width 14 height 14
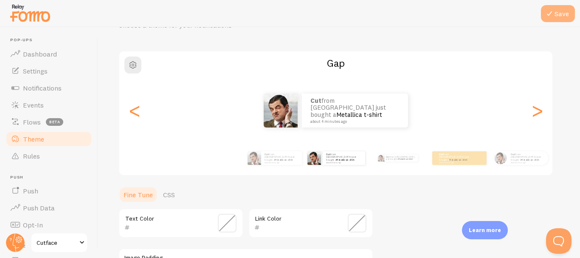
click at [558, 20] on button "Save" at bounding box center [558, 13] width 34 height 17
click at [570, 18] on button "Save" at bounding box center [558, 13] width 34 height 17
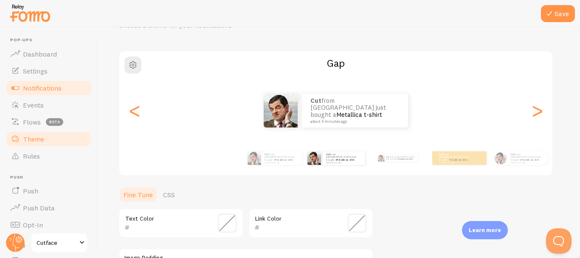
click at [70, 91] on link "Notifications" at bounding box center [48, 87] width 87 height 17
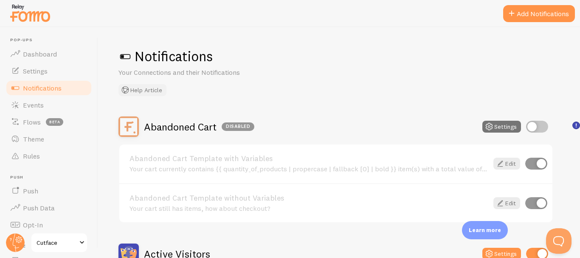
click at [152, 87] on button "Help Article" at bounding box center [142, 90] width 48 height 12
click at [575, 47] on div "Notifications Your Connections and their Notifications Help Article Abandoned C…" at bounding box center [339, 142] width 482 height 231
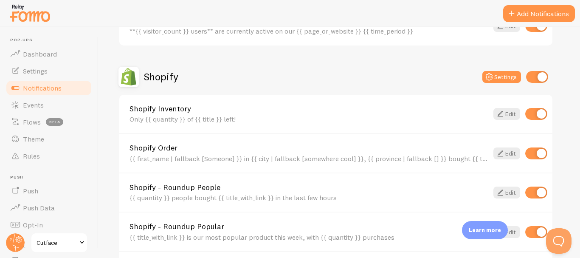
scroll to position [263, 0]
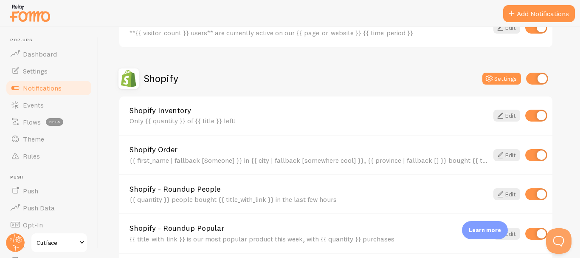
click at [531, 113] on input "checkbox" at bounding box center [536, 116] width 22 height 12
checkbox input "false"
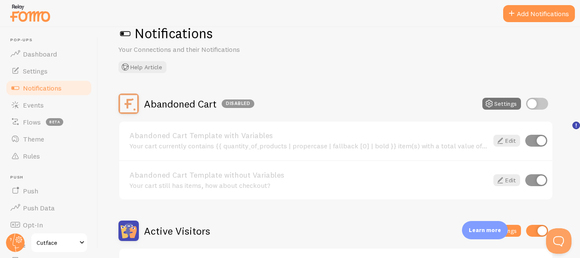
scroll to position [0, 0]
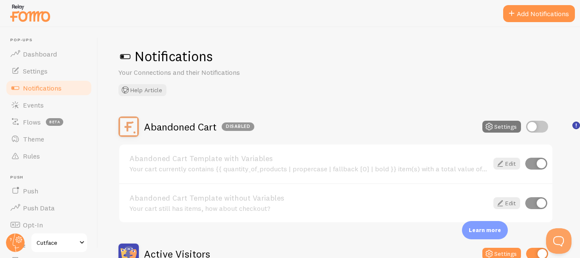
click at [503, 132] on button "Settings" at bounding box center [501, 127] width 39 height 12
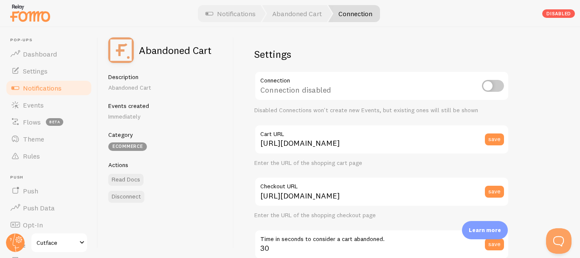
click at [139, 106] on h5 "Events created" at bounding box center [165, 106] width 115 height 8
click at [143, 106] on h5 "Events created" at bounding box center [165, 106] width 115 height 8
drag, startPoint x: 143, startPoint y: 106, endPoint x: 132, endPoint y: 113, distance: 12.4
click at [132, 113] on div "Events created Immediately" at bounding box center [165, 111] width 115 height 19
click at [132, 113] on p "Immediately" at bounding box center [165, 116] width 115 height 8
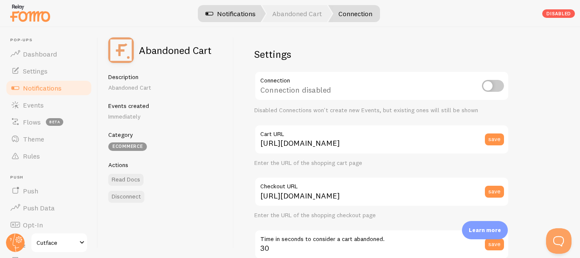
click at [241, 10] on link "Notifications" at bounding box center [230, 13] width 70 height 17
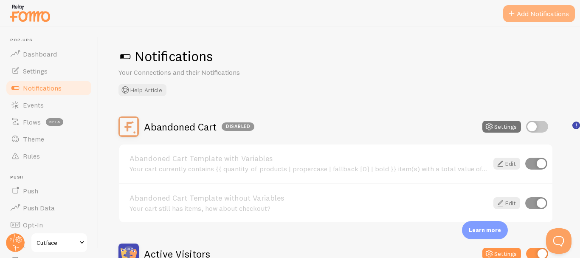
click at [508, 15] on span at bounding box center [512, 13] width 10 height 10
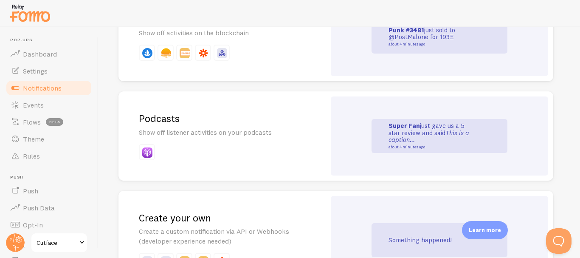
scroll to position [1922, 0]
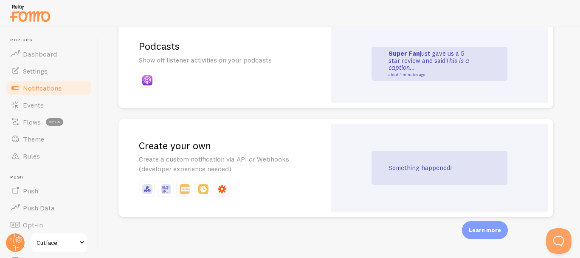
click at [268, 142] on h2 "Create your own" at bounding box center [222, 145] width 166 height 13
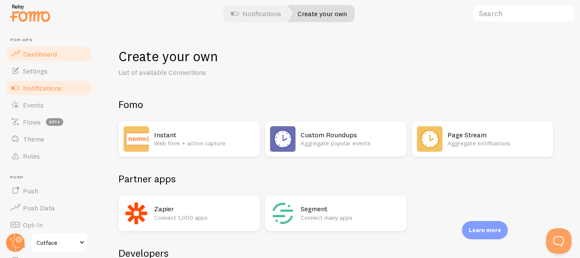
click at [63, 61] on link "Dashboard" at bounding box center [48, 53] width 87 height 17
